Goal: Find specific page/section: Find specific page/section

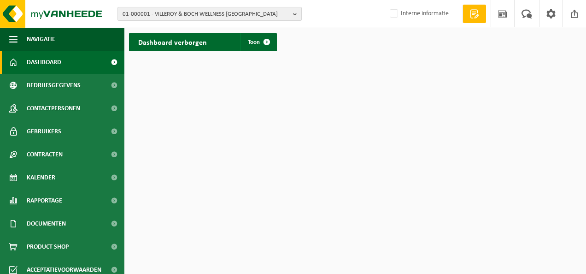
click at [290, 17] on button "01-000001 - VILLEROY & BOCH WELLNESS NV" at bounding box center [210, 14] width 184 height 14
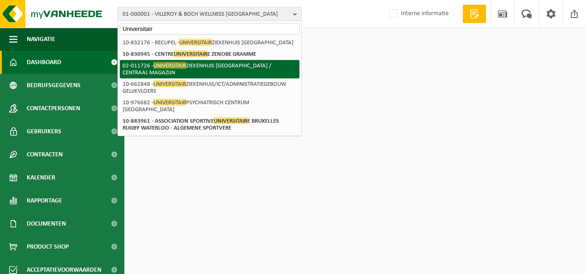
type input "Universitair"
click at [172, 66] on span "UNIVERSITAIR" at bounding box center [169, 65] width 33 height 7
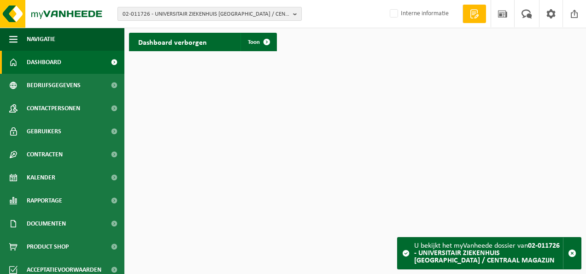
click at [294, 15] on b "button" at bounding box center [297, 13] width 8 height 13
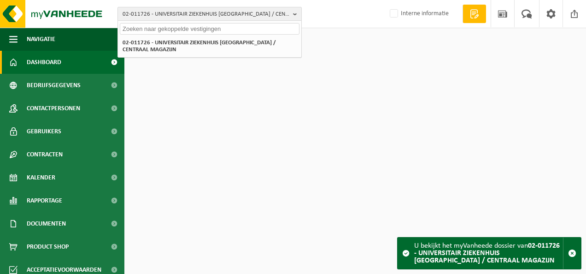
click at [294, 15] on b "button" at bounding box center [297, 13] width 8 height 13
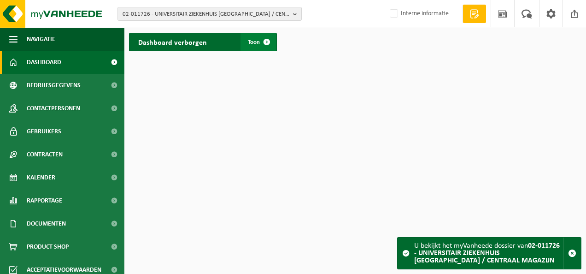
click at [267, 41] on span at bounding box center [267, 42] width 18 height 18
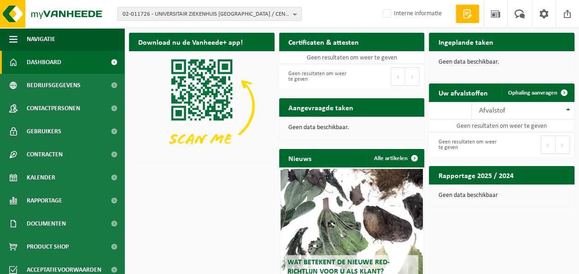
click at [293, 12] on button "02-011726 - UNIVERSITAIR ZIEKENHUIS [GEOGRAPHIC_DATA] / CENTRAAL MAGAZIJN" at bounding box center [210, 14] width 184 height 14
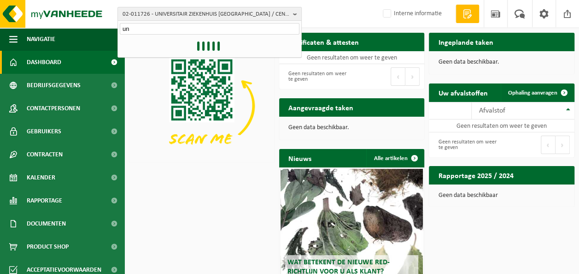
type input "u"
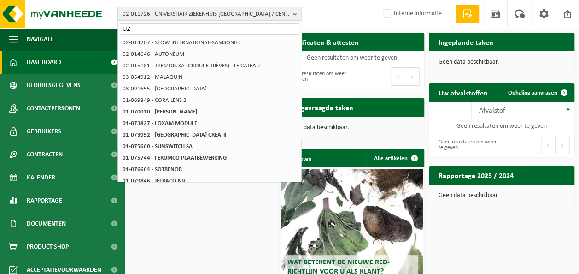
type input "U"
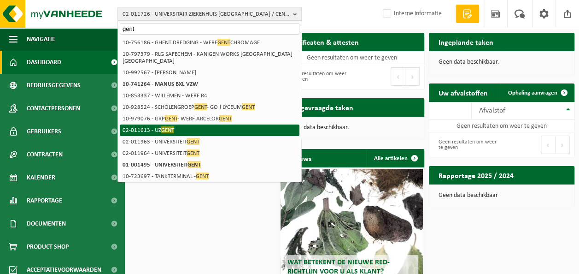
type input "gent"
click at [168, 126] on span "GENT" at bounding box center [167, 129] width 13 height 7
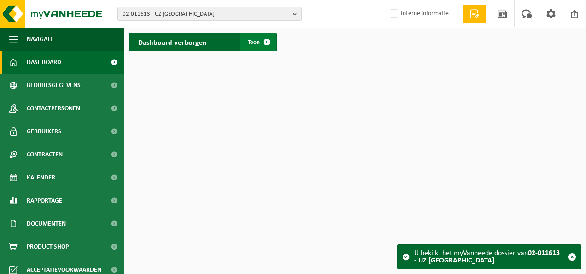
click at [267, 43] on span at bounding box center [267, 42] width 18 height 18
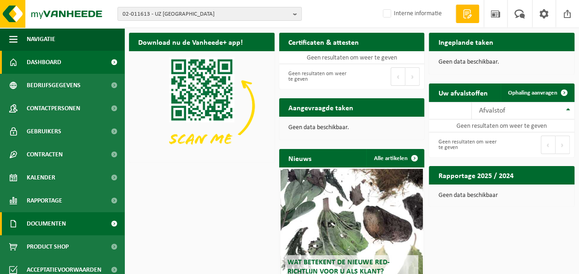
click at [53, 222] on span "Documenten" at bounding box center [46, 223] width 39 height 23
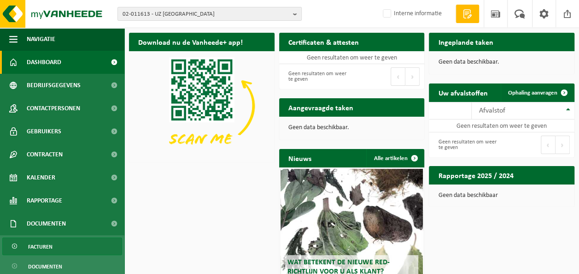
click at [58, 244] on link "Facturen" at bounding box center [62, 246] width 120 height 18
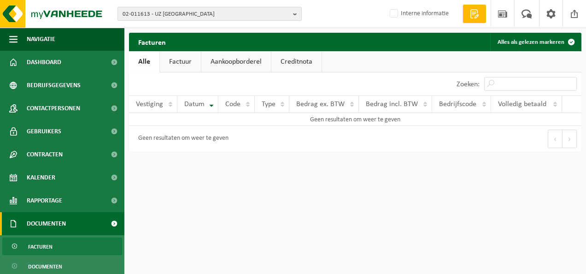
click at [295, 14] on b "button" at bounding box center [297, 13] width 8 height 13
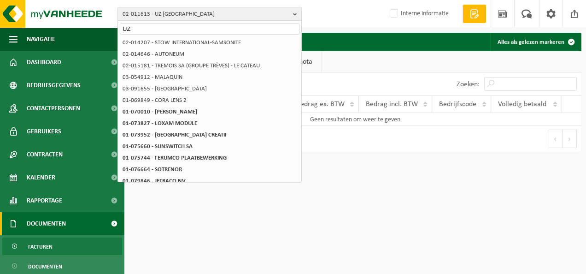
click at [249, 6] on div "02-011613 - UZ GENT UZ 02-011613 - UZ GENT 02-014207 - STOW INTERNATIONAL-SAMSO…" at bounding box center [293, 14] width 586 height 28
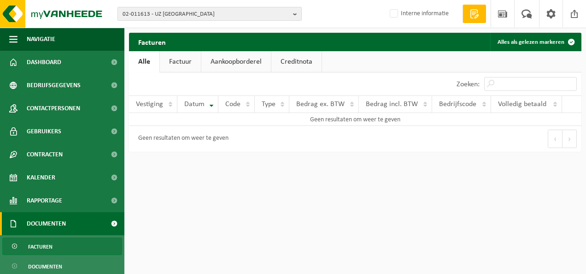
click at [189, 16] on span "02-011613 - UZ GENT" at bounding box center [206, 14] width 167 height 14
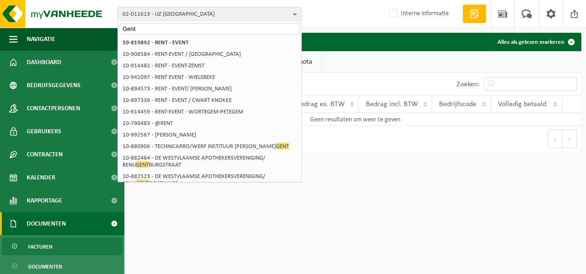
scroll to position [136, 0]
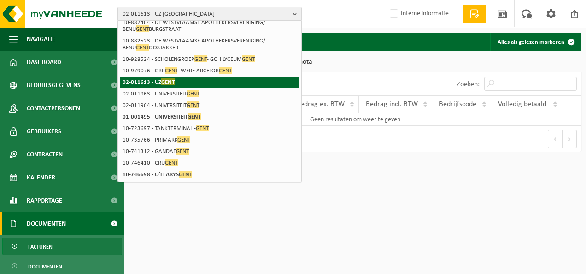
click at [280, 86] on li "02-011613 - UZ GENT" at bounding box center [210, 83] width 180 height 12
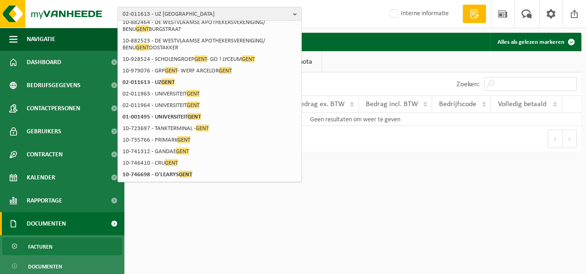
scroll to position [0, 0]
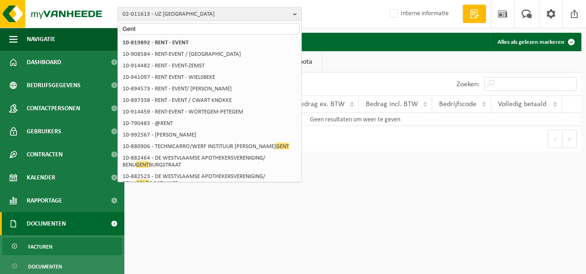
click at [136, 29] on input "Gent" at bounding box center [210, 29] width 180 height 12
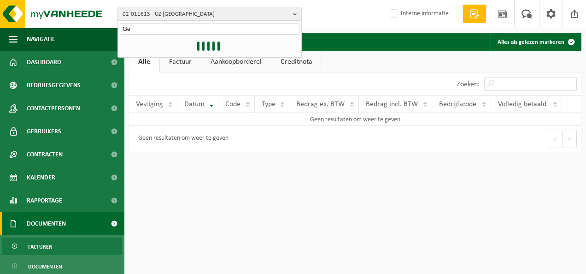
type input "G"
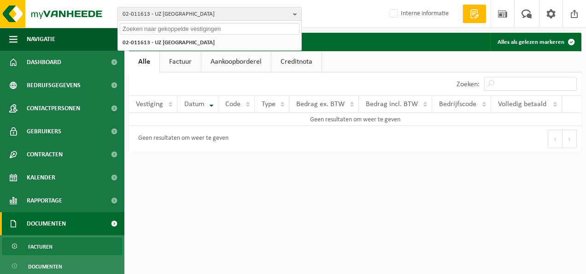
type input "i"
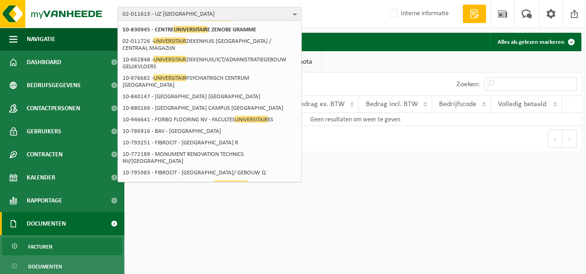
scroll to position [152, 0]
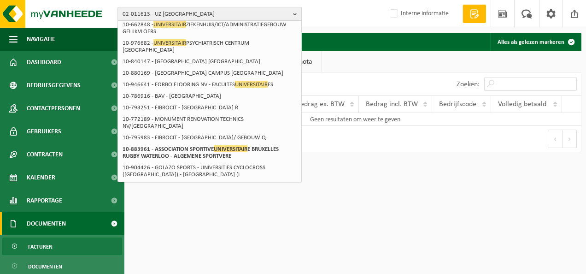
type input "universitair"
click at [186, 14] on span "02-011613 - UZ GENT" at bounding box center [206, 14] width 167 height 14
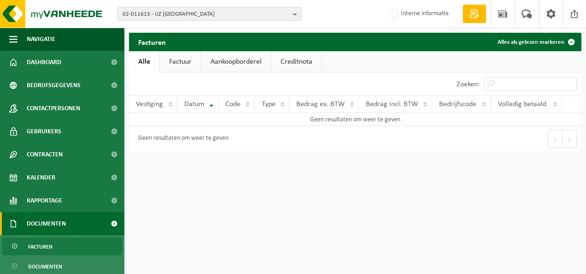
click at [184, 12] on span "02-011613 - UZ GENT" at bounding box center [206, 14] width 167 height 14
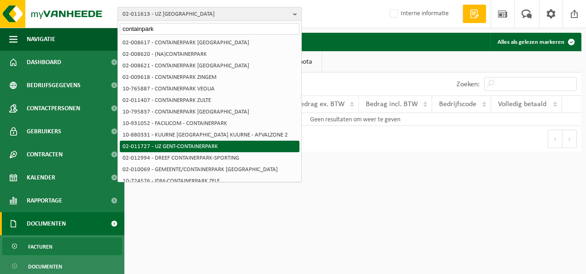
type input "containpark"
click at [183, 147] on li "02-011727 - UZ GENT-CONTAINERPARK" at bounding box center [210, 147] width 180 height 12
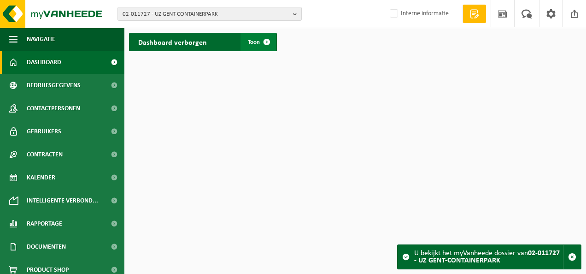
click at [269, 39] on span at bounding box center [267, 42] width 18 height 18
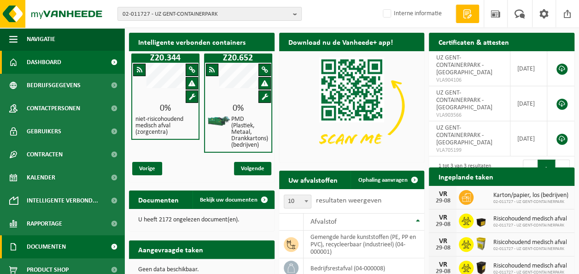
click at [50, 246] on span "Documenten" at bounding box center [46, 246] width 39 height 23
click at [55, 245] on span "Documenten" at bounding box center [46, 246] width 39 height 23
